Goal: Use online tool/utility: Utilize a website feature to perform a specific function

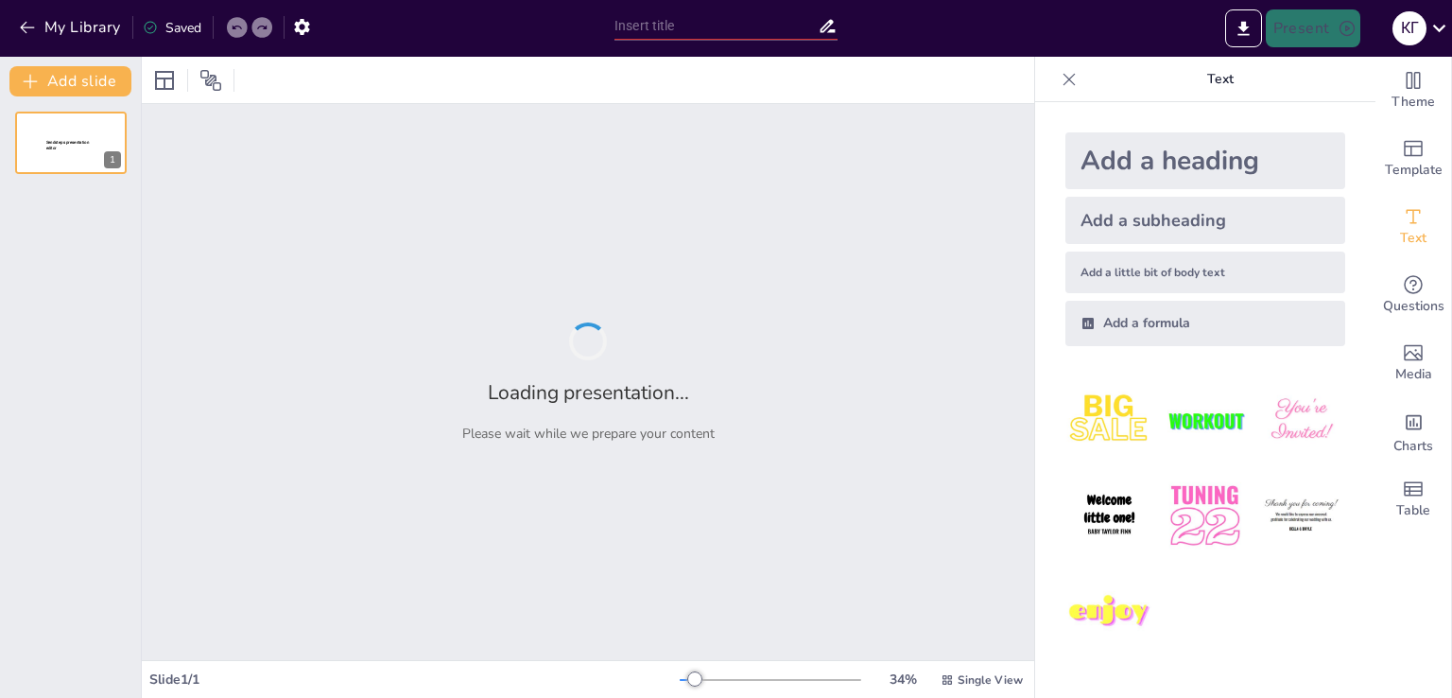
type input "Концептуальні основи педагогічного проектування: сутність, зміст, компоненти та"
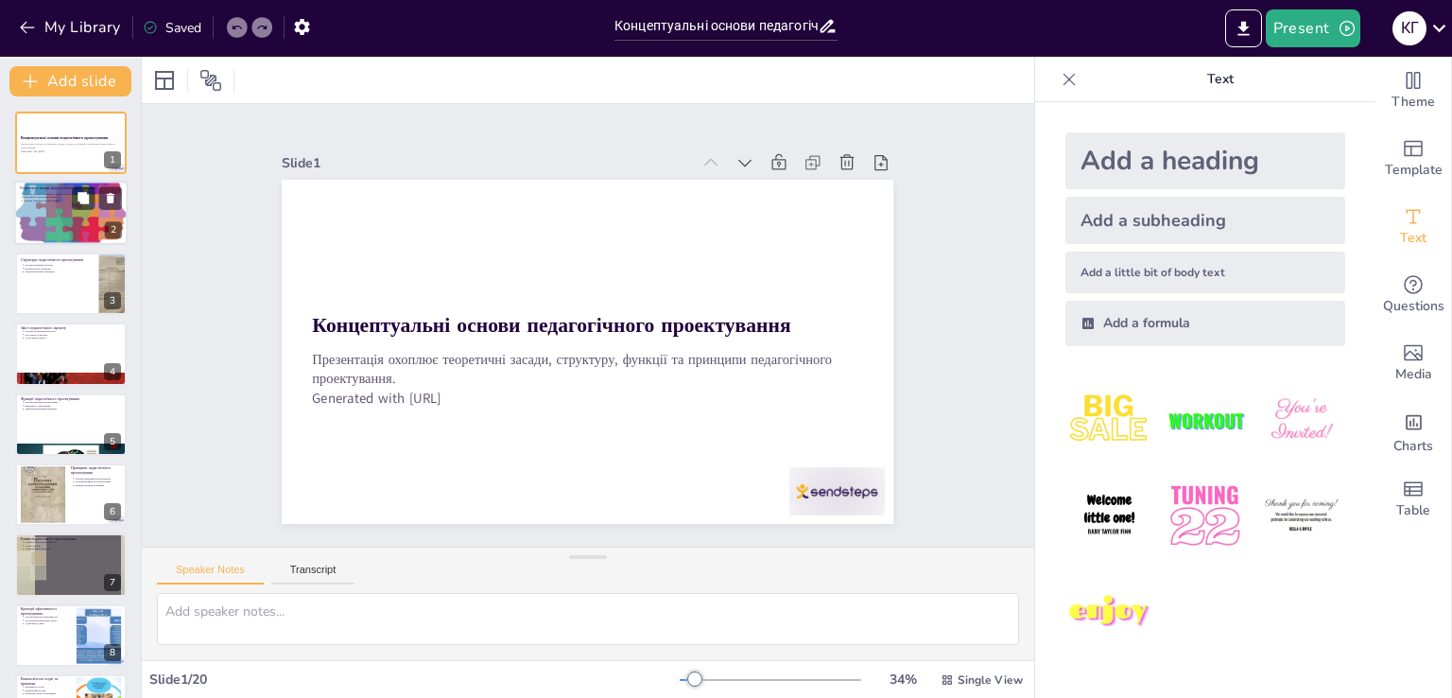
click at [75, 213] on div at bounding box center [70, 213] width 113 height 76
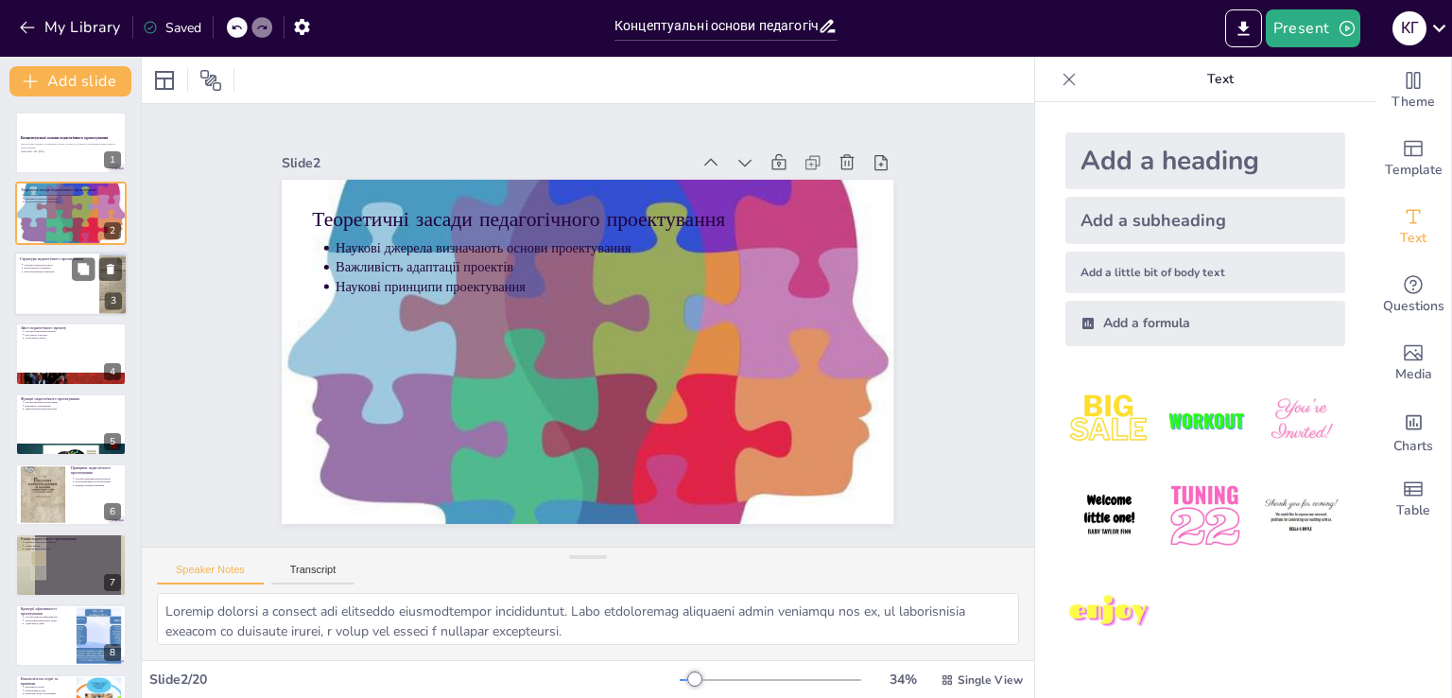
click at [66, 280] on div at bounding box center [70, 283] width 113 height 64
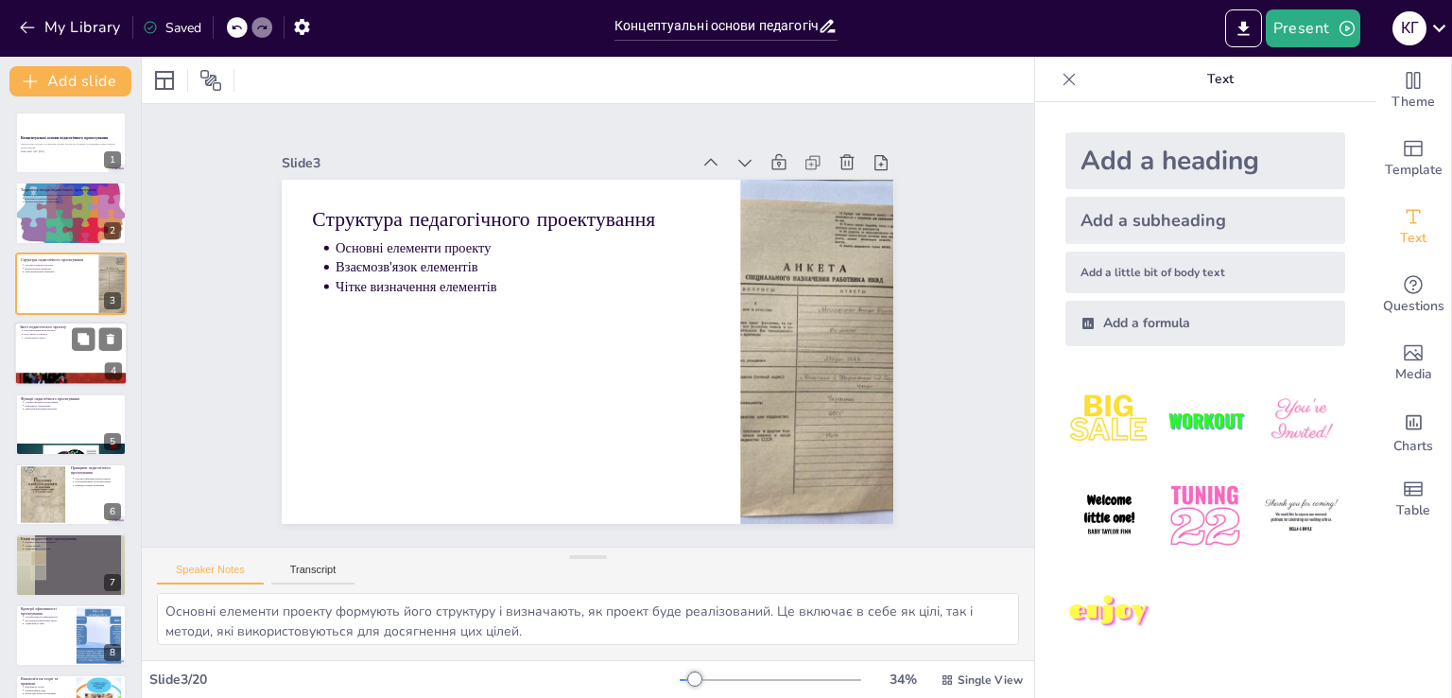
click at [66, 340] on div at bounding box center [70, 353] width 113 height 64
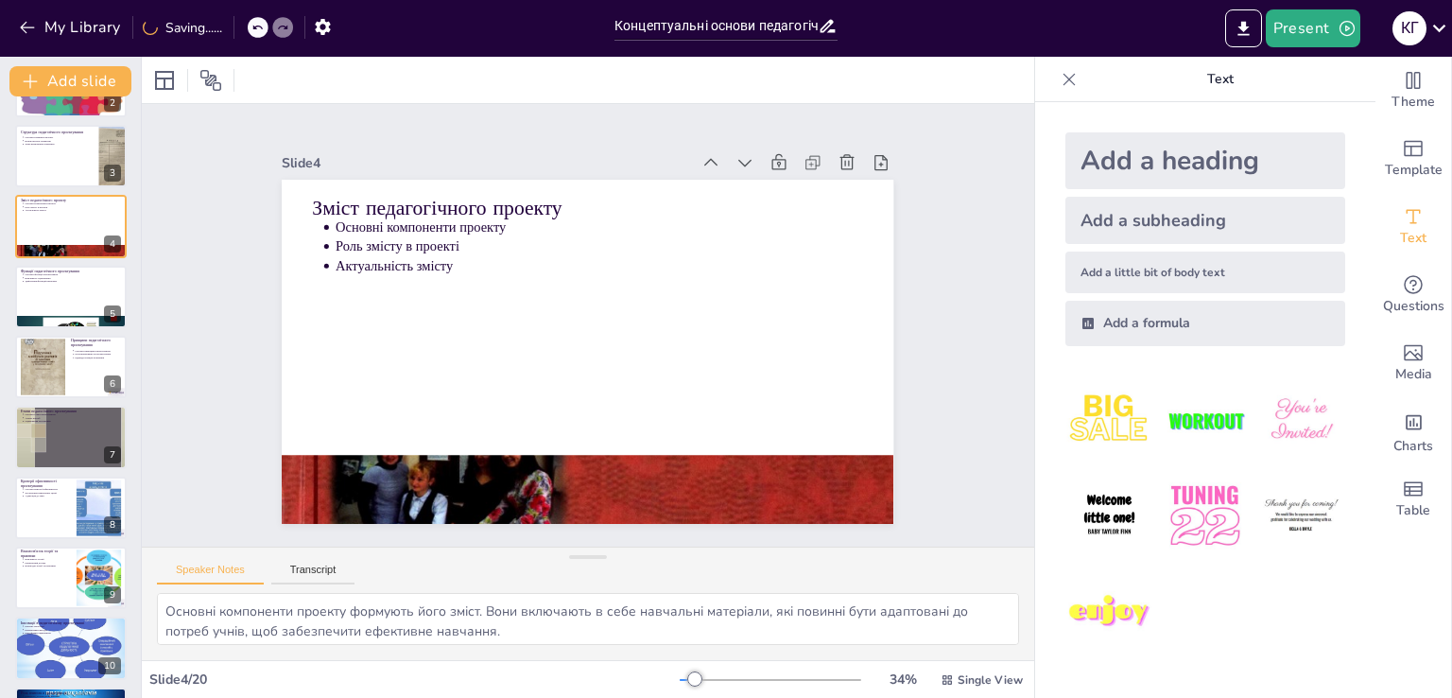
scroll to position [189, 0]
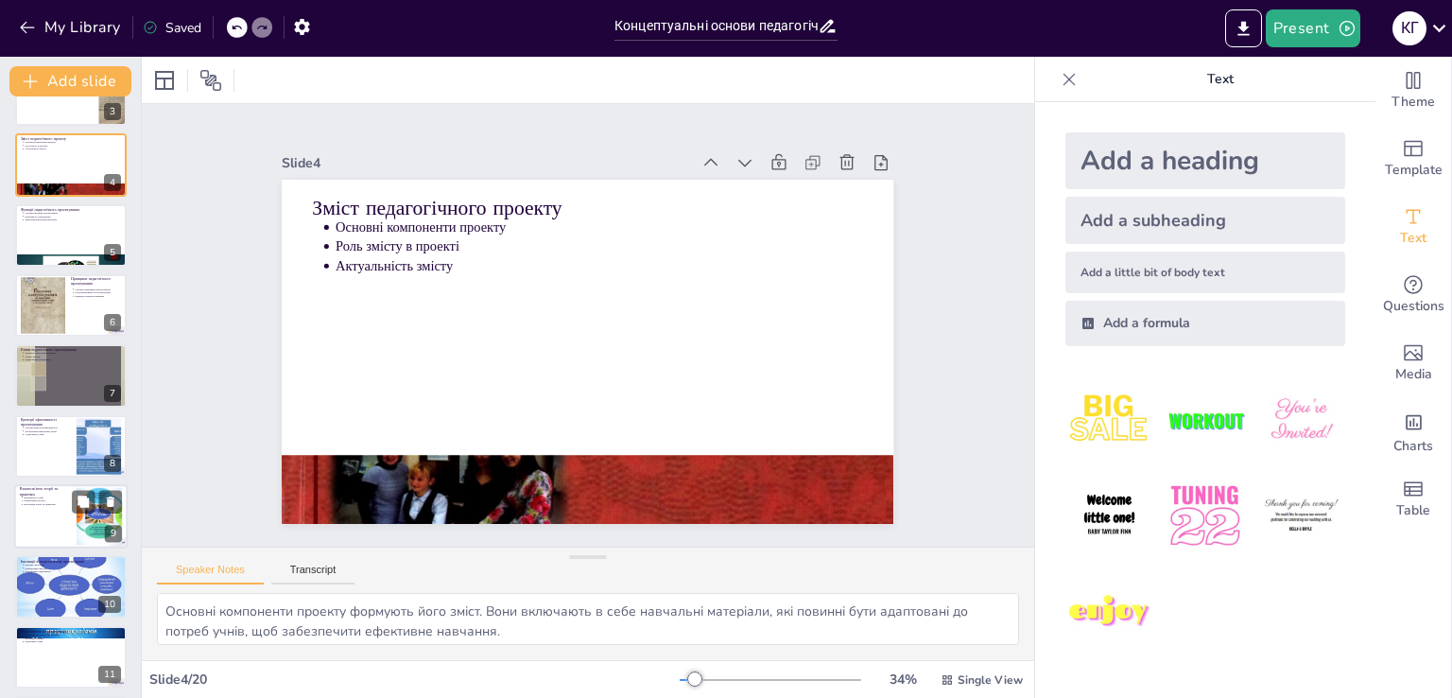
drag, startPoint x: 71, startPoint y: 456, endPoint x: 65, endPoint y: 483, distance: 28.0
click at [71, 455] on div at bounding box center [71, 446] width 112 height 62
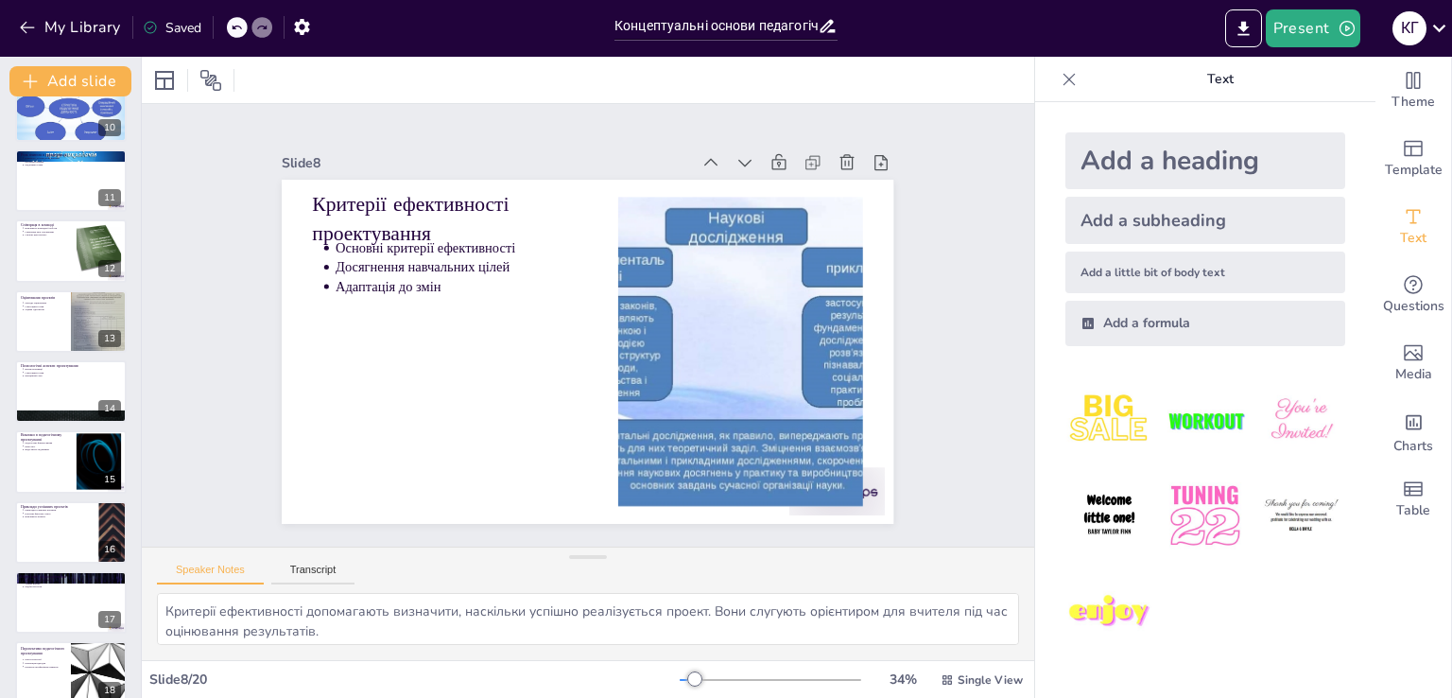
scroll to position [711, 0]
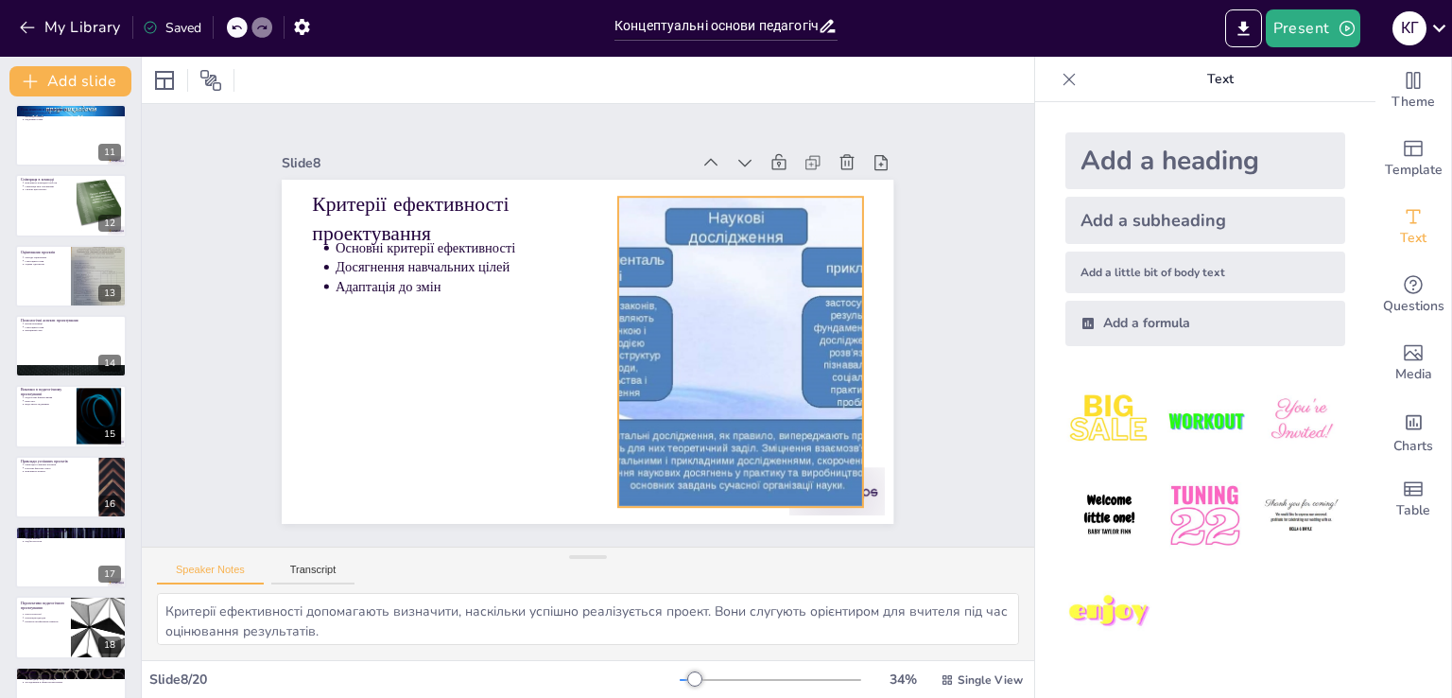
click at [717, 373] on div at bounding box center [562, 478] width 310 height 414
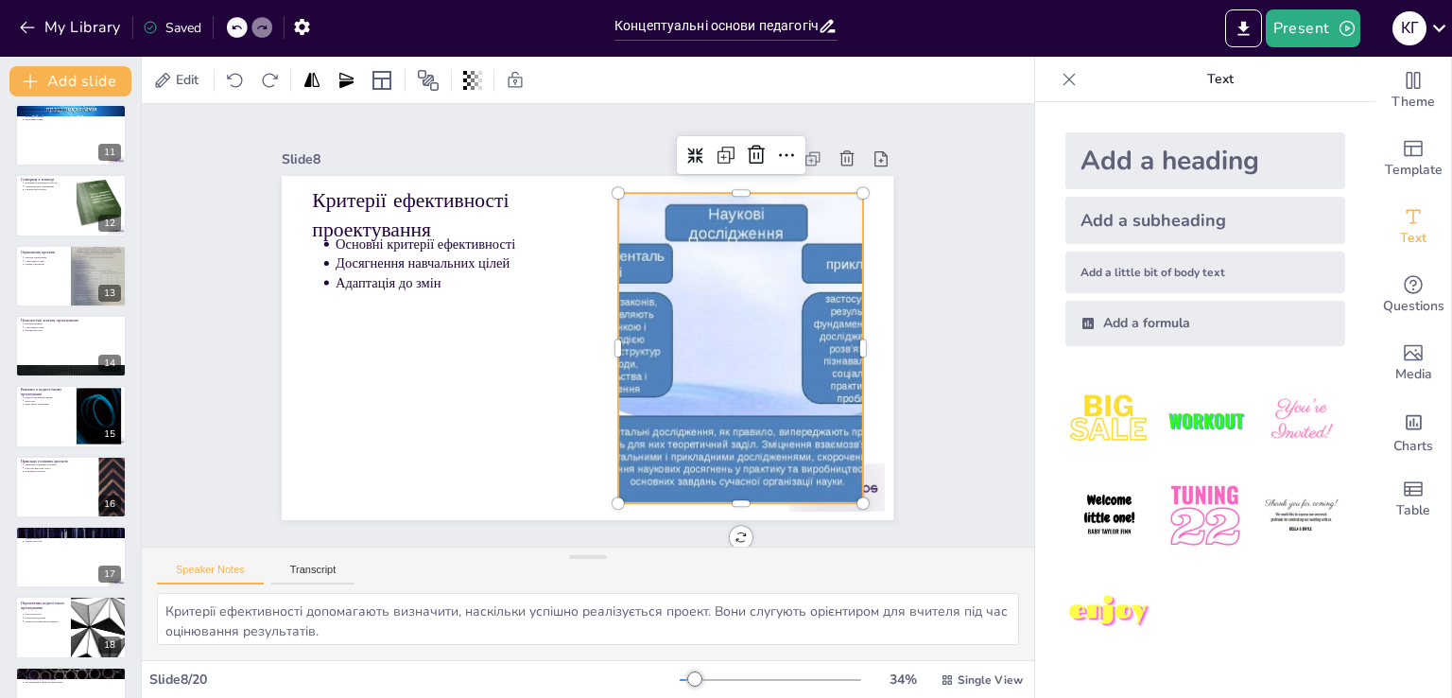
scroll to position [12, 0]
click at [103, 438] on div "15" at bounding box center [110, 433] width 23 height 17
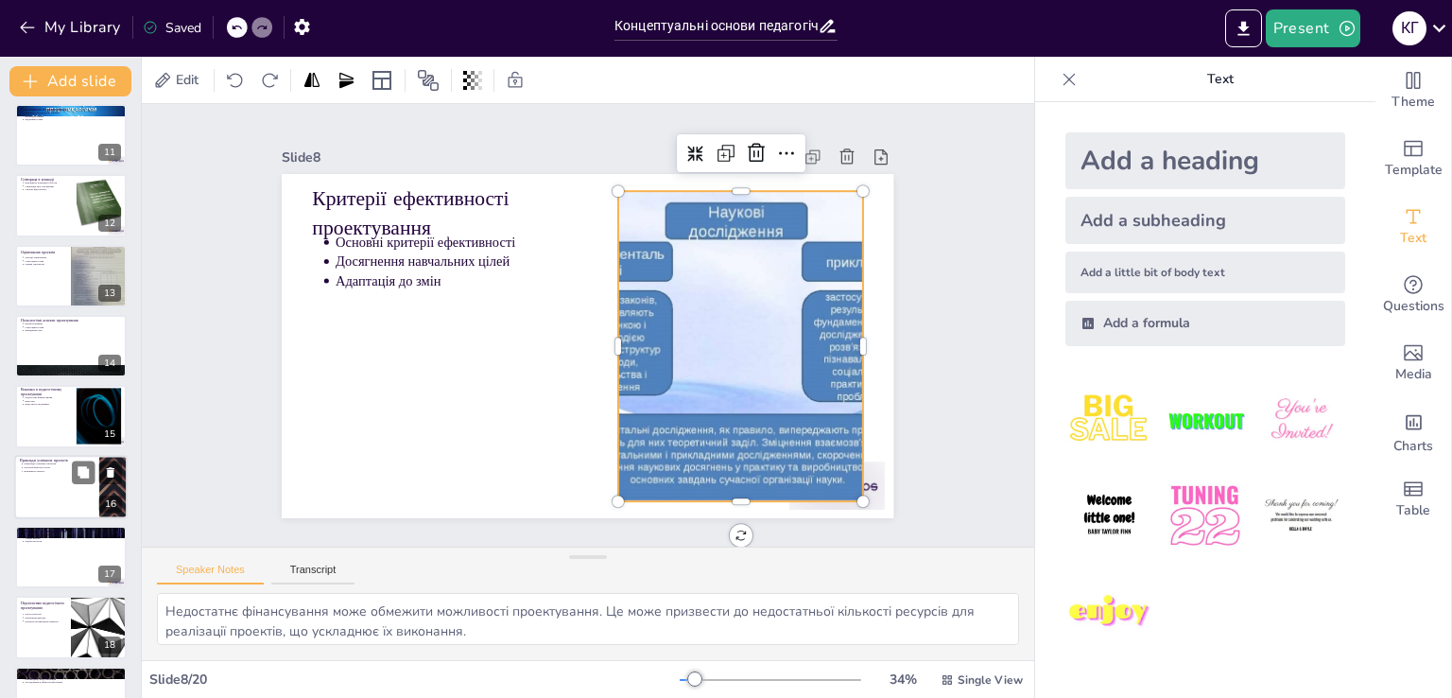
scroll to position [0, 0]
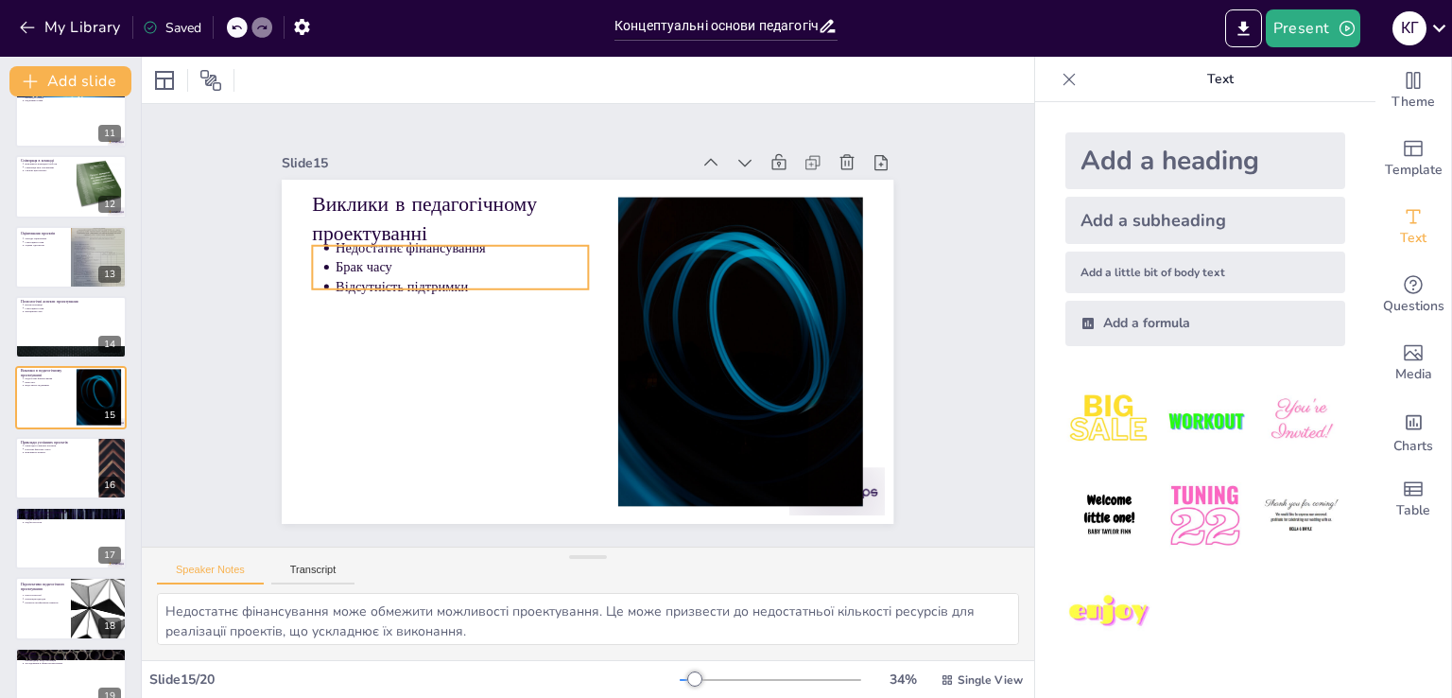
click at [359, 282] on div "Виклики в педагогічному проектуванні Недостатнє фінансування Брак часу Відсутні…" at bounding box center [579, 300] width 688 height 516
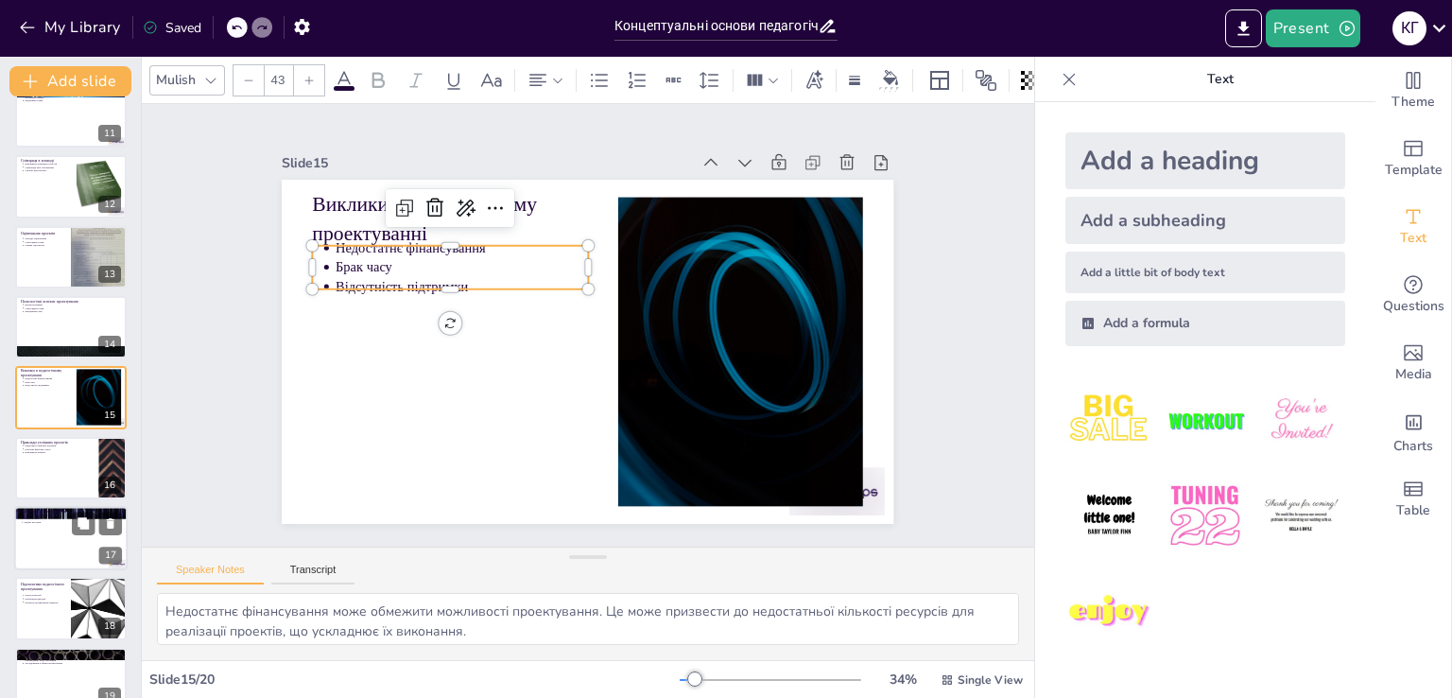
click at [113, 509] on p "Підготовка до проектування" at bounding box center [71, 512] width 102 height 6
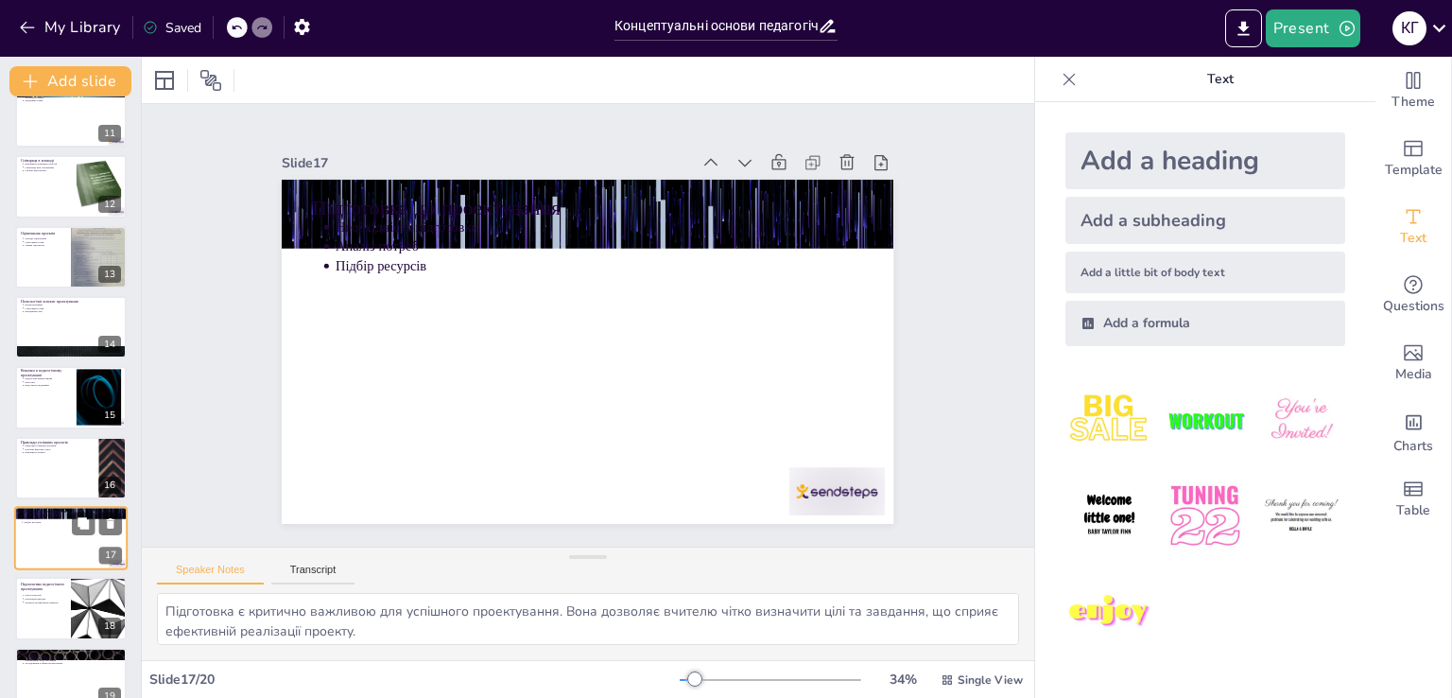
scroll to position [827, 0]
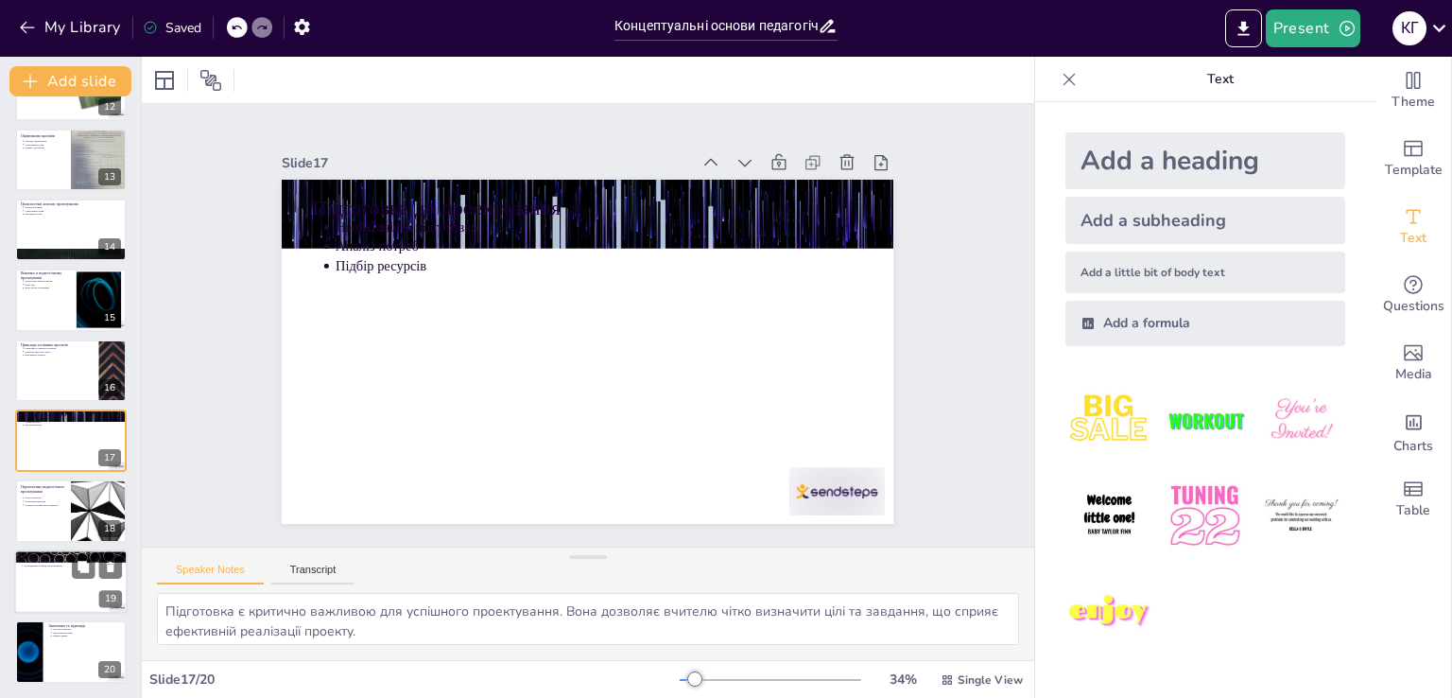
click at [51, 592] on div at bounding box center [70, 581] width 113 height 64
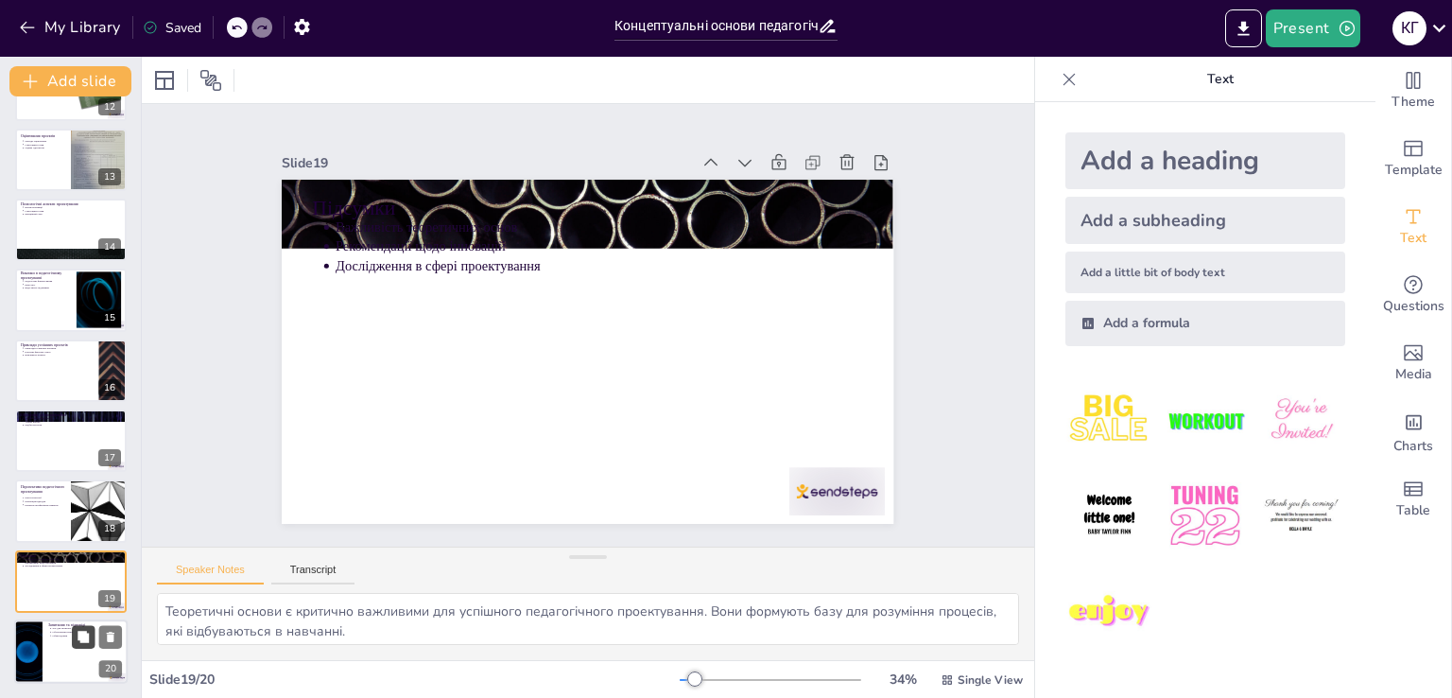
click at [93, 637] on button at bounding box center [83, 637] width 23 height 23
type textarea "Час для запитань є важливою частиною будь-якої презентації. Це дозволяє учасник…"
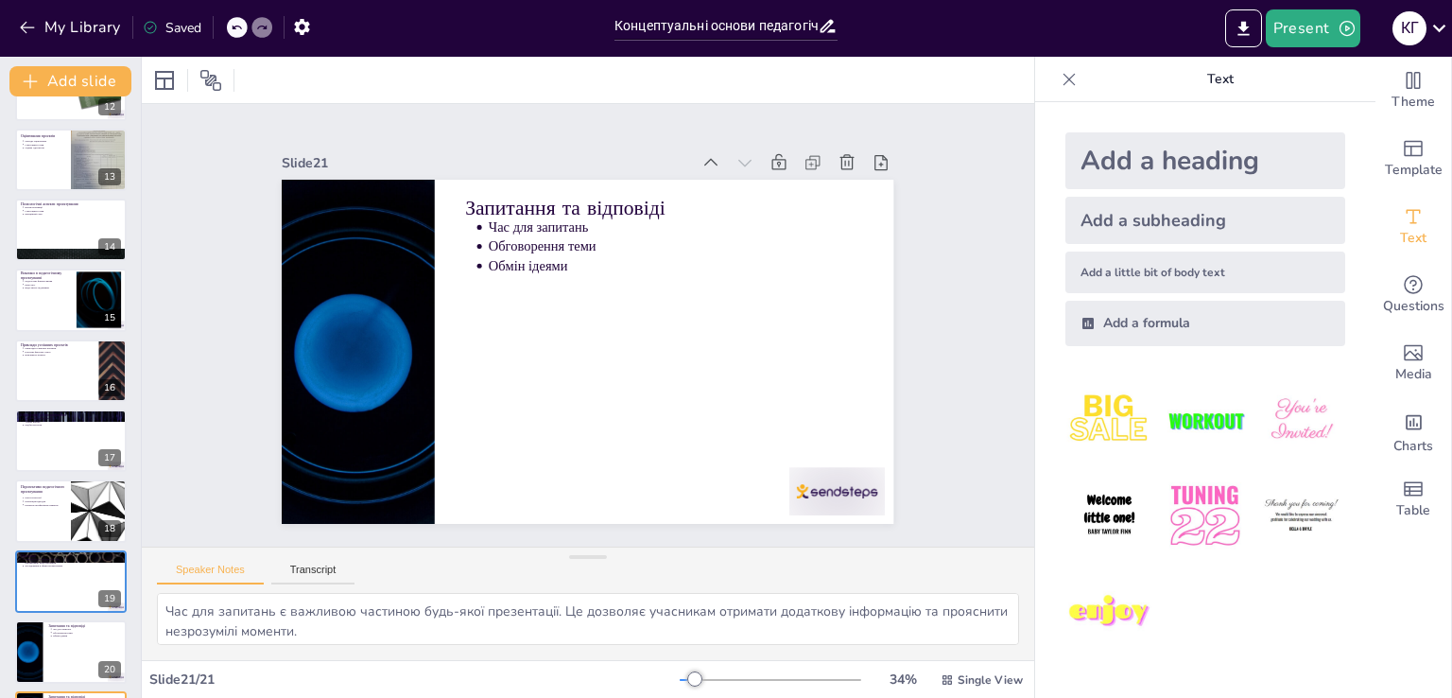
scroll to position [897, 0]
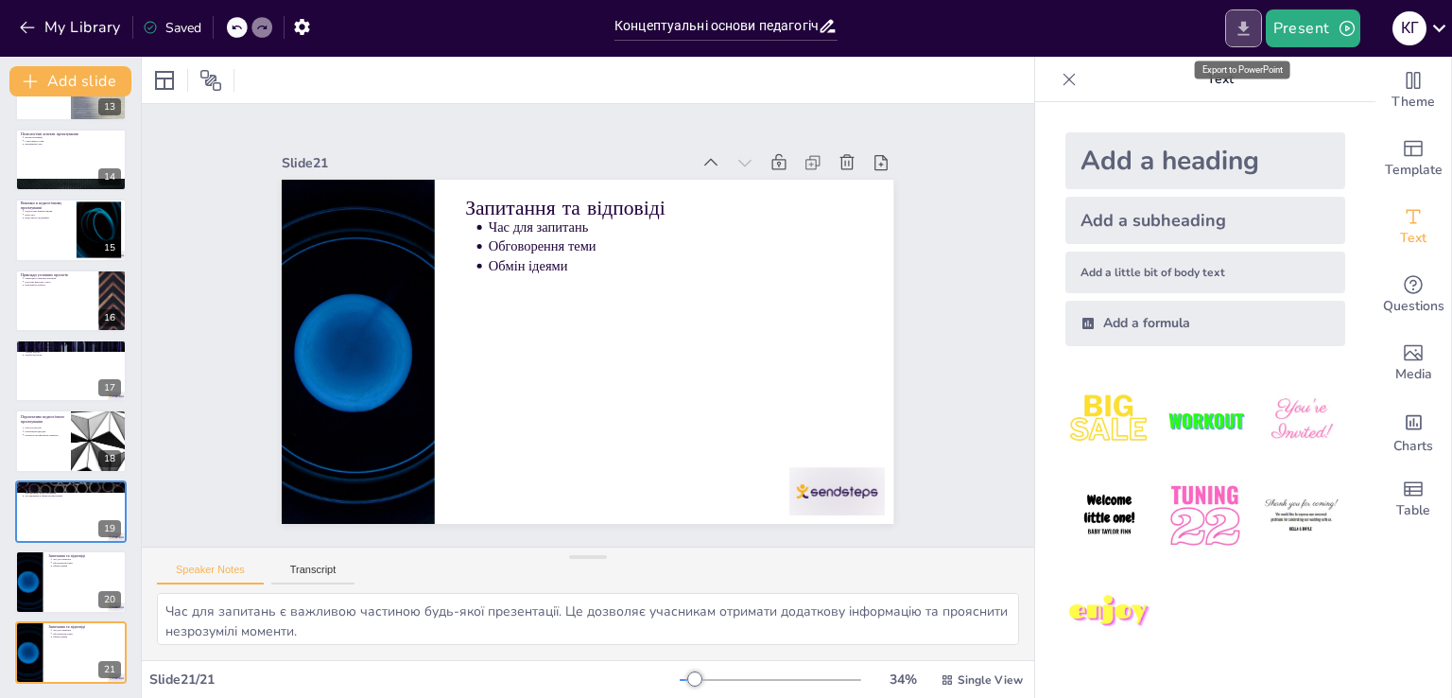
click at [1256, 26] on button "Export to PowerPoint" at bounding box center [1243, 28] width 37 height 38
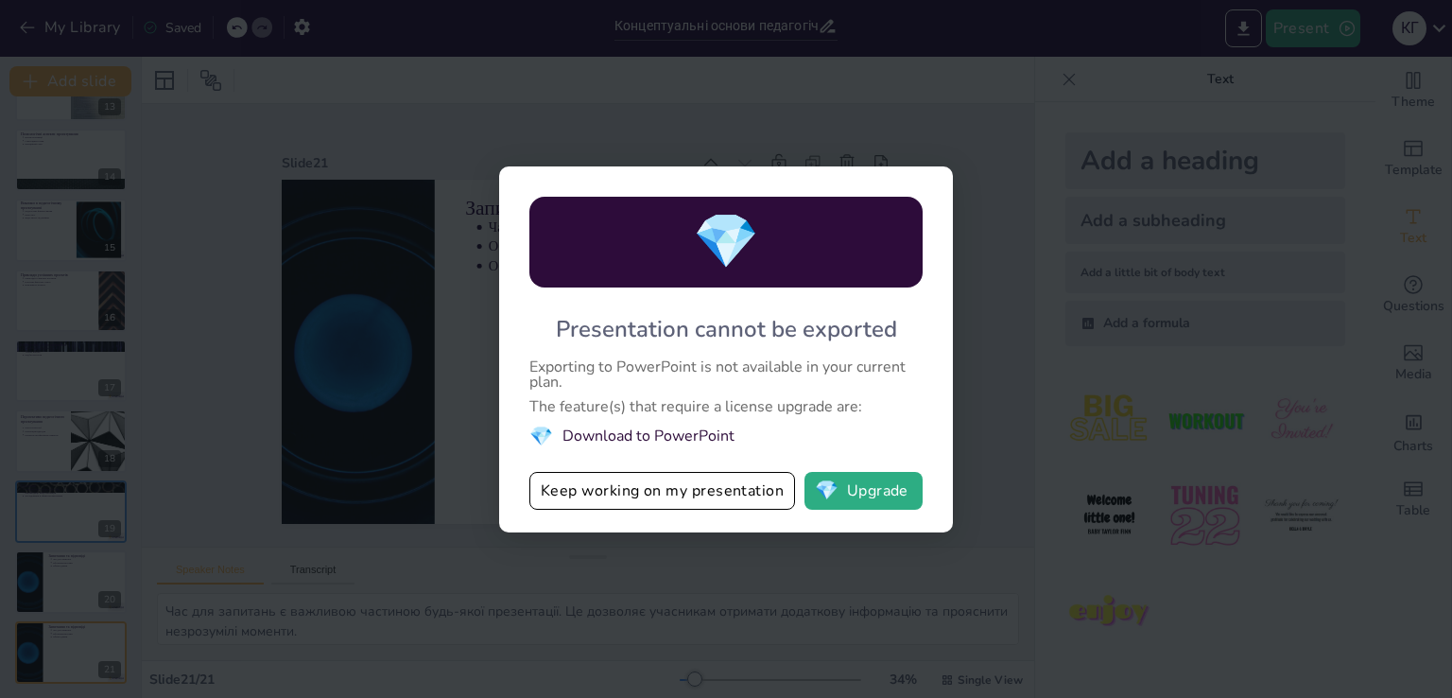
click at [990, 161] on div "💎 Presentation cannot be exported Exporting to PowerPoint is not available in y…" at bounding box center [726, 349] width 1452 height 698
